Goal: Find specific page/section: Find specific page/section

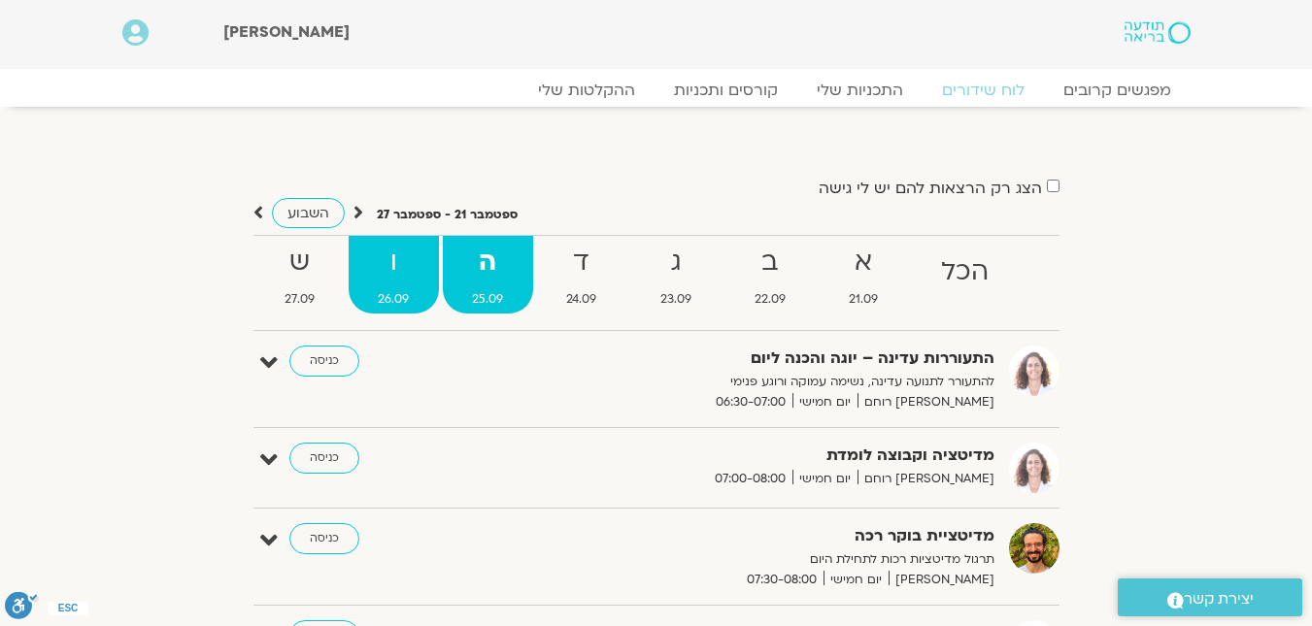
click at [388, 267] on strong "ו" at bounding box center [394, 263] width 90 height 44
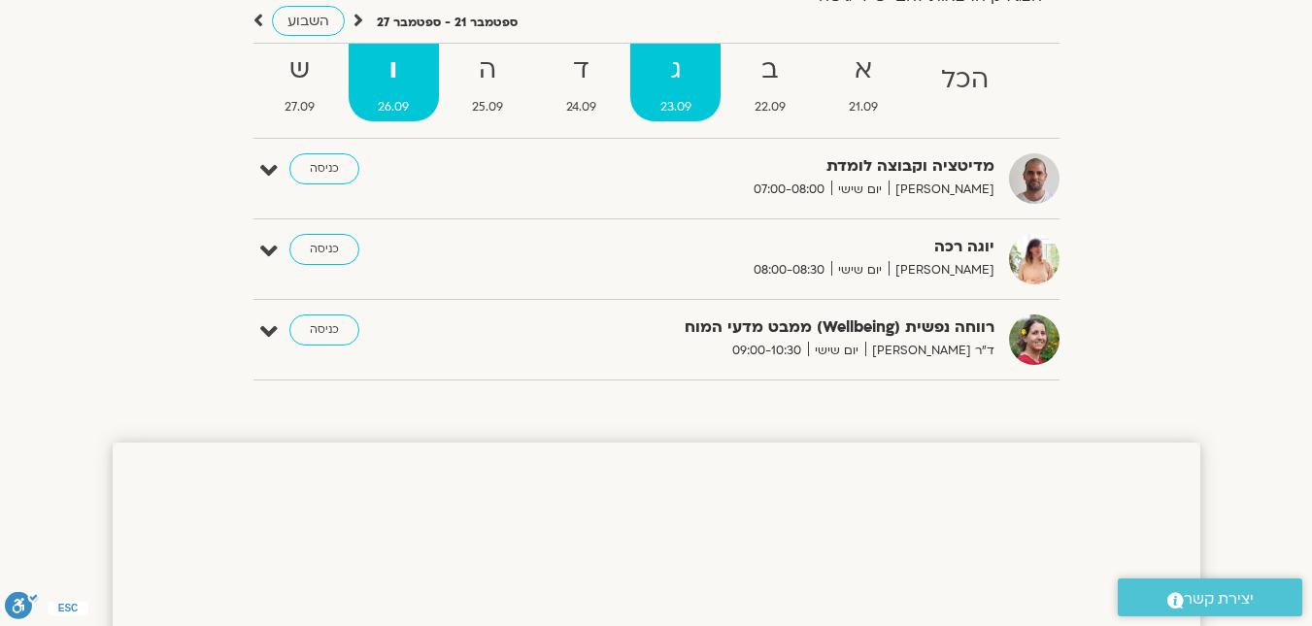
scroll to position [194, 0]
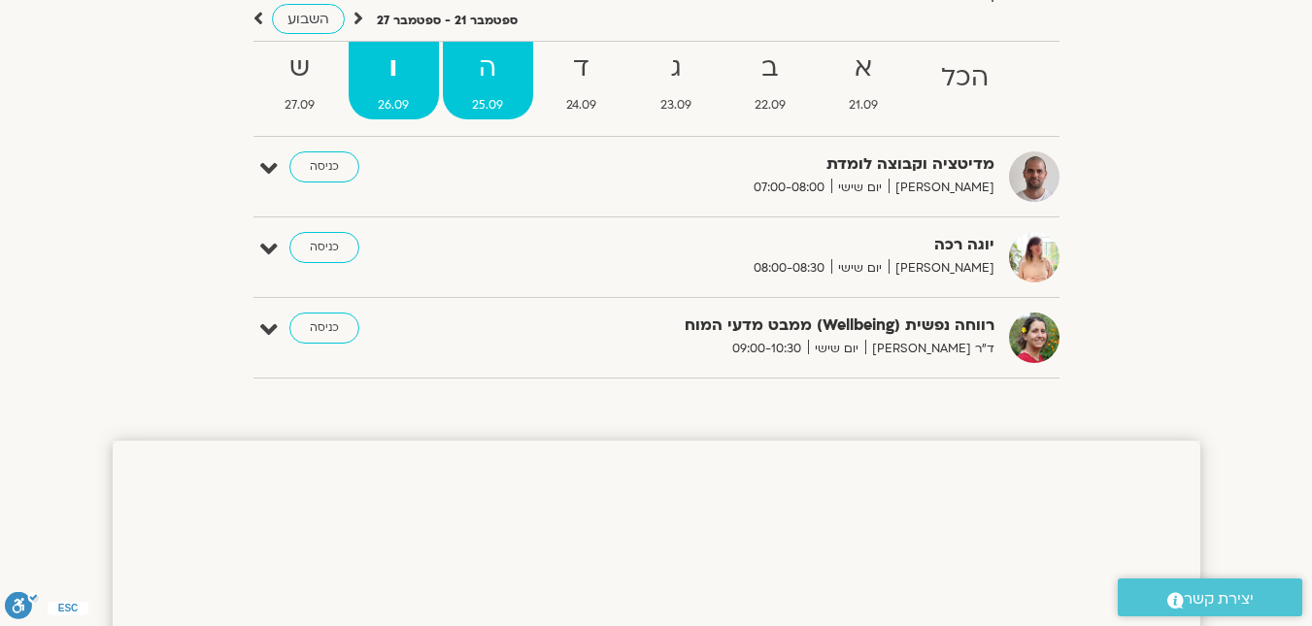
click at [492, 84] on strong "ה" at bounding box center [488, 69] width 90 height 44
